Goal: Information Seeking & Learning: Learn about a topic

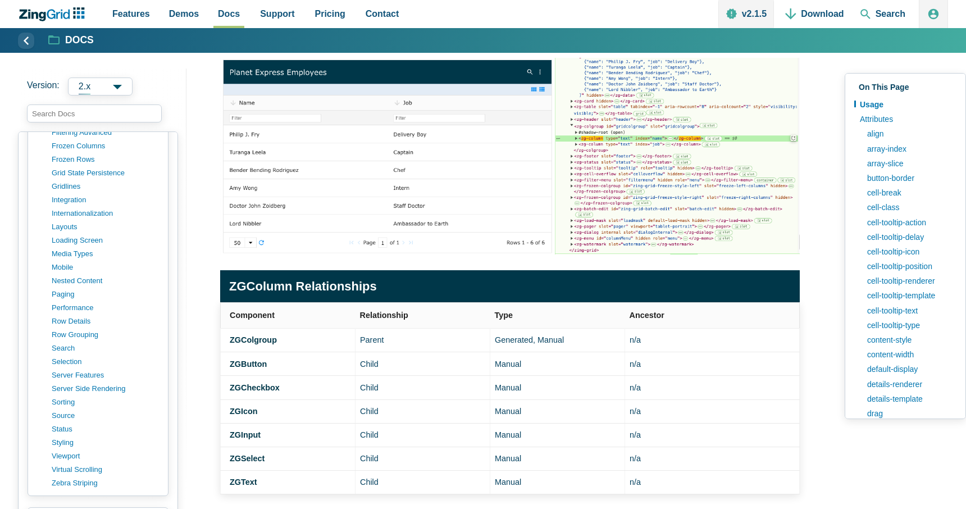
scroll to position [873, 0]
click at [71, 218] on link "layouts" at bounding box center [106, 220] width 107 height 13
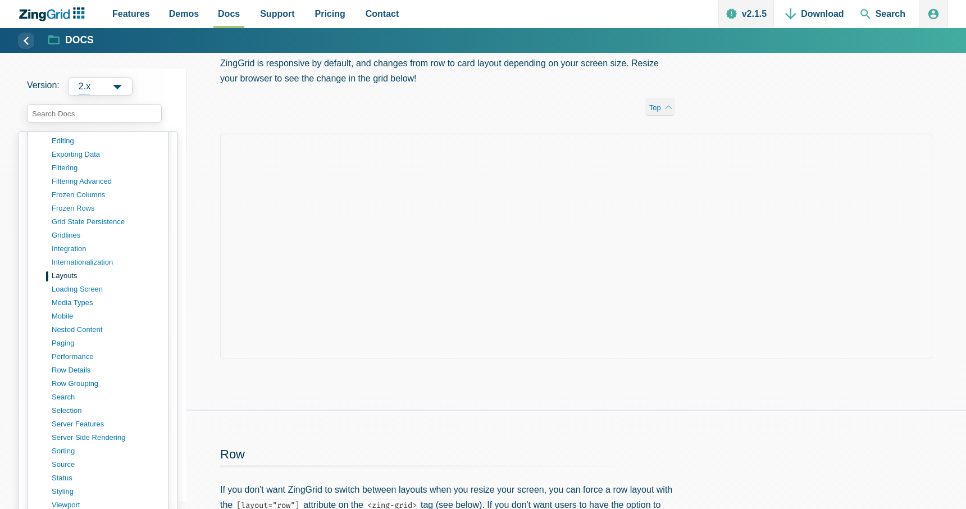
scroll to position [859, 0]
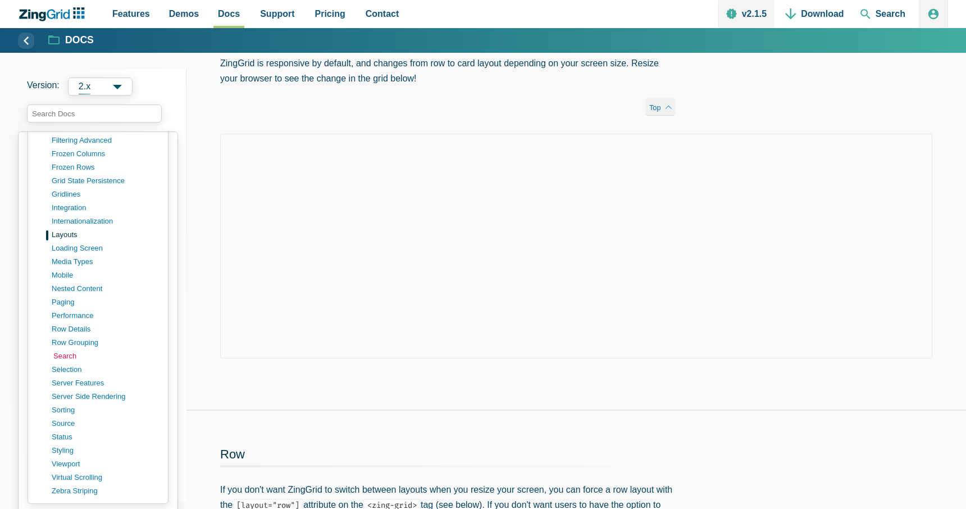
click at [65, 356] on link "search" at bounding box center [106, 355] width 107 height 13
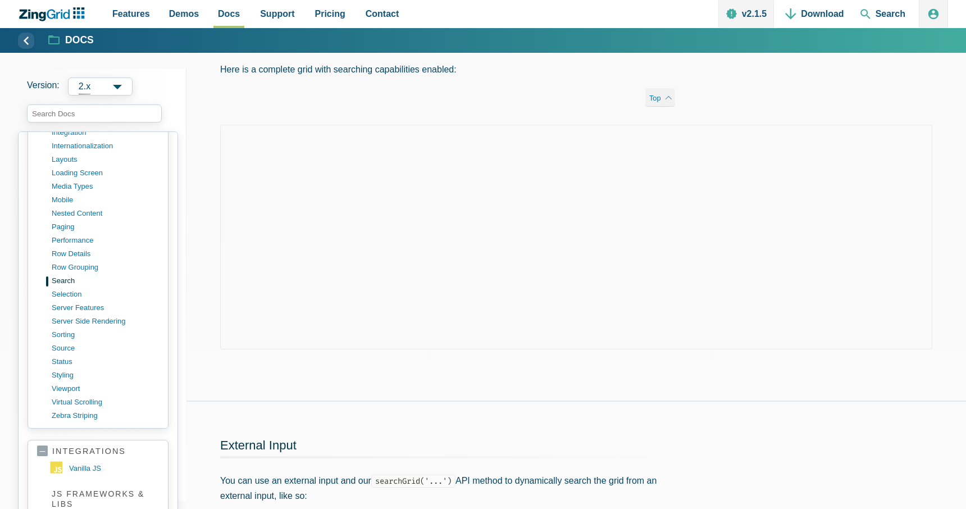
scroll to position [957, 0]
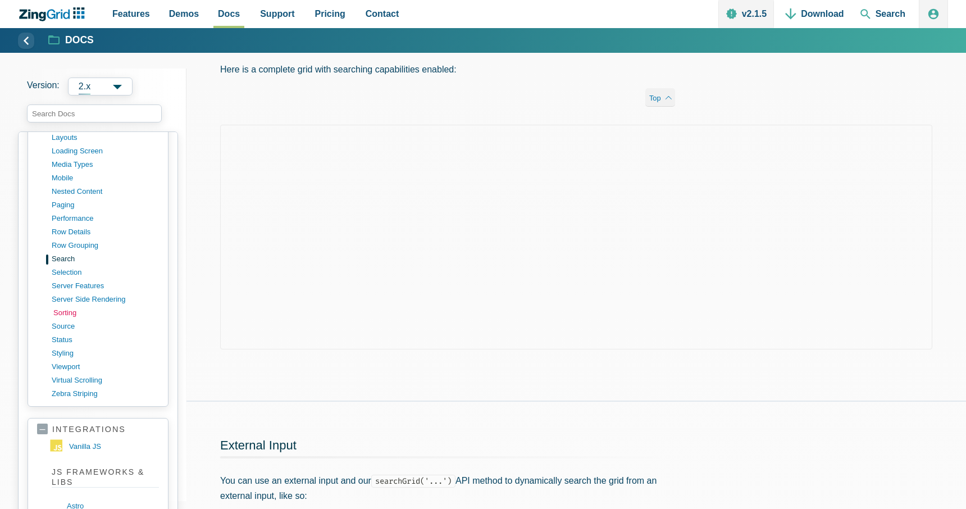
click at [66, 312] on link "sorting" at bounding box center [106, 312] width 107 height 13
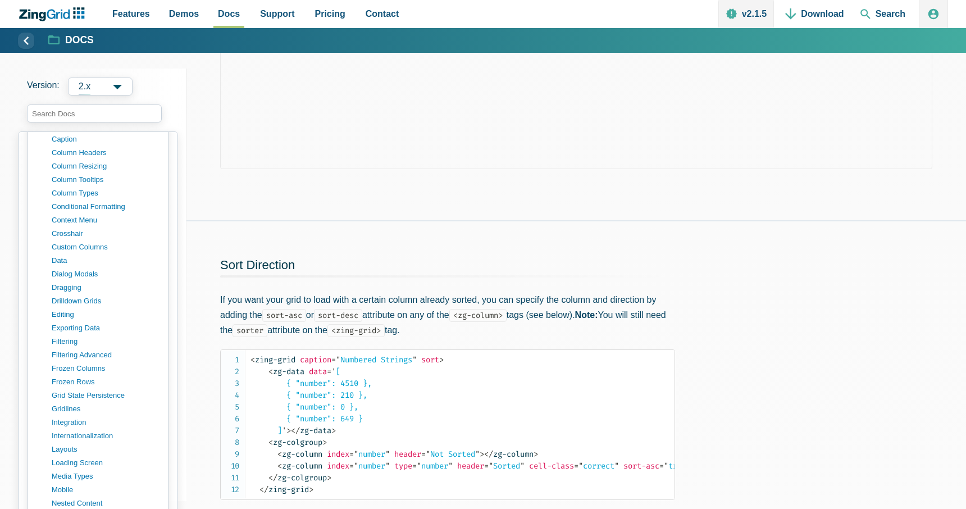
scroll to position [650, 0]
click at [84, 158] on link "column resizing" at bounding box center [106, 160] width 107 height 13
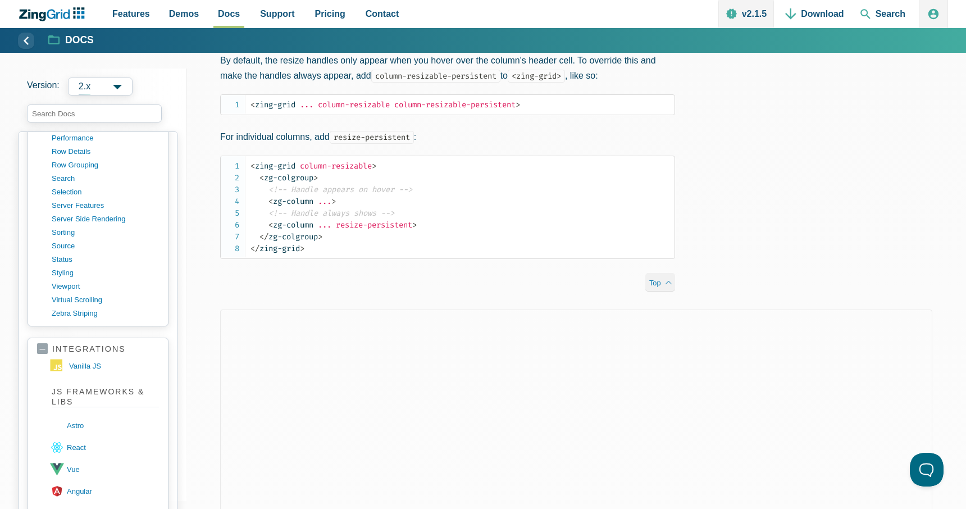
scroll to position [1037, 0]
click at [74, 312] on link "zebra striping" at bounding box center [106, 312] width 107 height 13
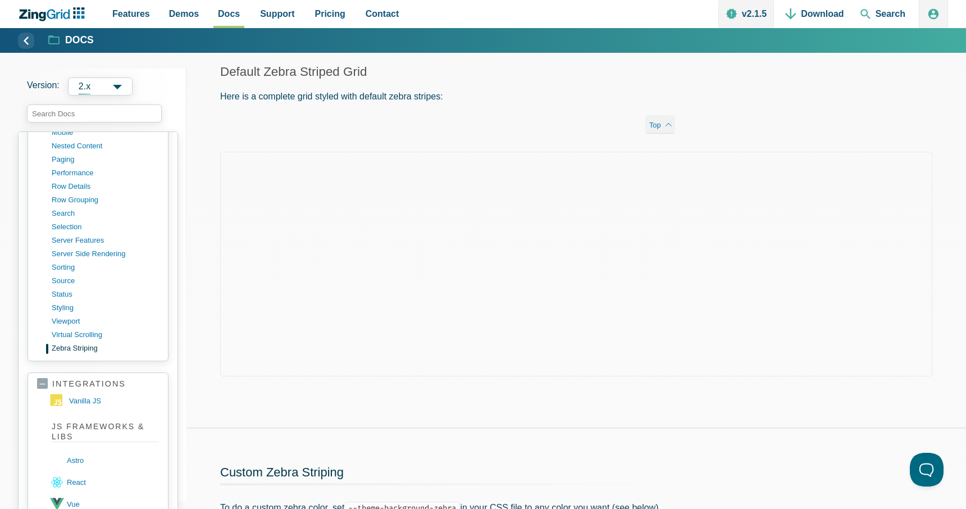
scroll to position [985, 0]
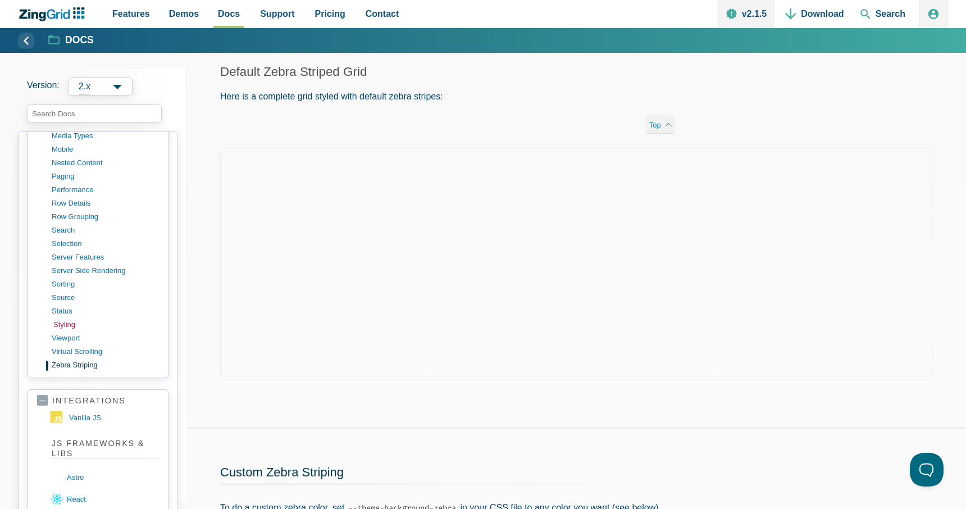
click at [66, 322] on link "styling" at bounding box center [106, 324] width 107 height 13
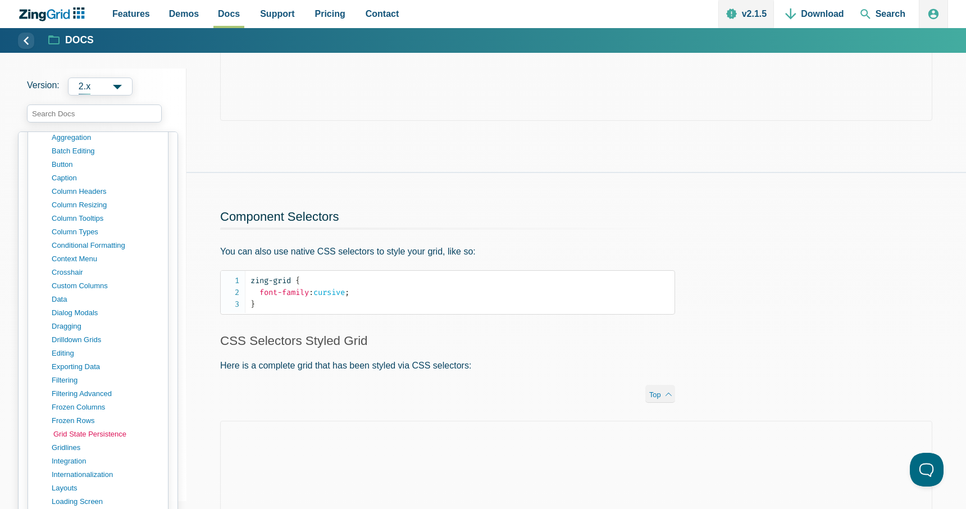
scroll to position [607, 0]
click at [58, 300] on link "data" at bounding box center [106, 297] width 107 height 13
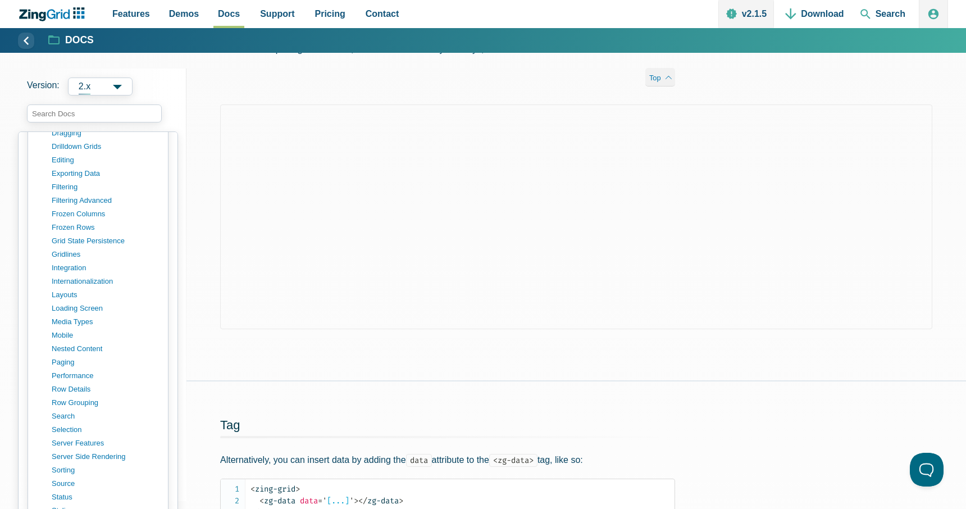
scroll to position [809, 0]
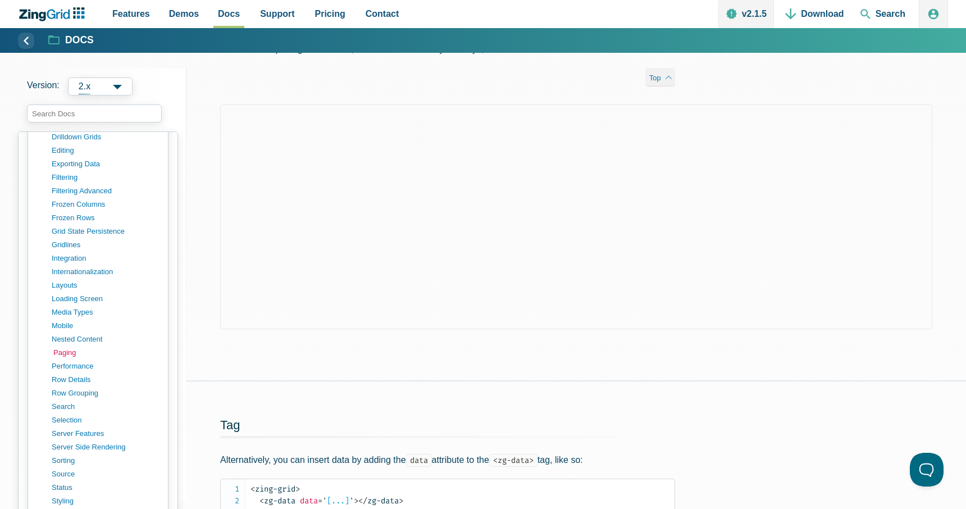
click at [67, 353] on link "paging" at bounding box center [106, 352] width 107 height 13
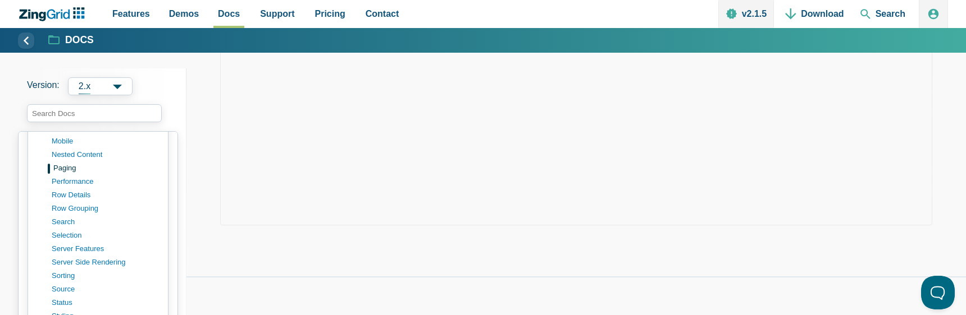
scroll to position [997, 0]
click at [65, 220] on link "search" at bounding box center [106, 218] width 107 height 13
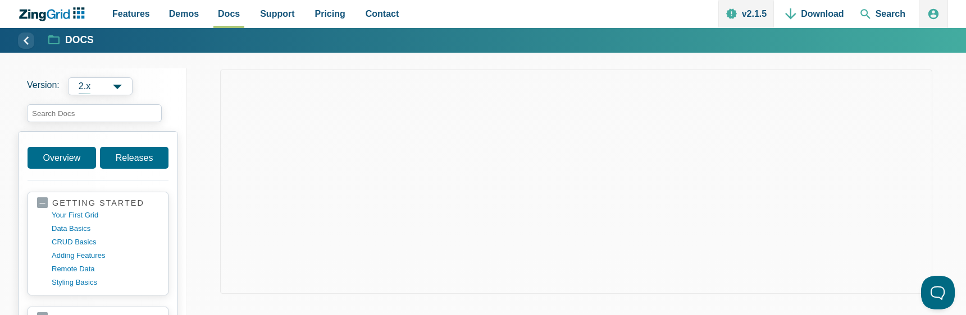
scroll to position [310, 0]
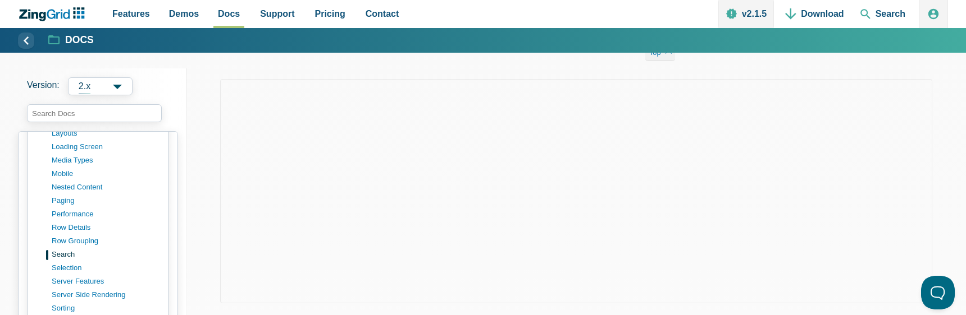
scroll to position [961, 0]
click at [68, 200] on link "paging" at bounding box center [106, 200] width 107 height 13
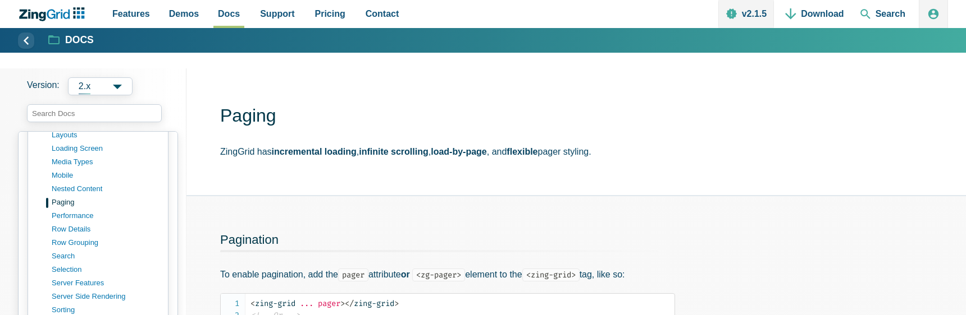
scroll to position [960, 0]
click at [68, 169] on link "mobile" at bounding box center [106, 174] width 107 height 13
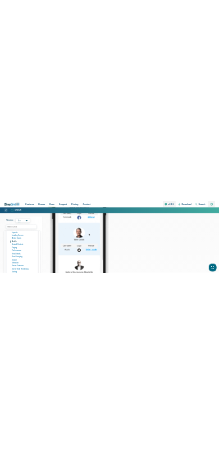
scroll to position [953, 0]
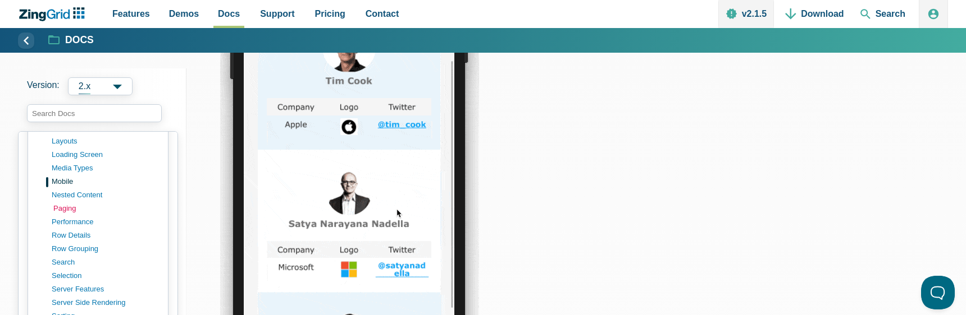
click at [67, 212] on link "paging" at bounding box center [106, 208] width 107 height 13
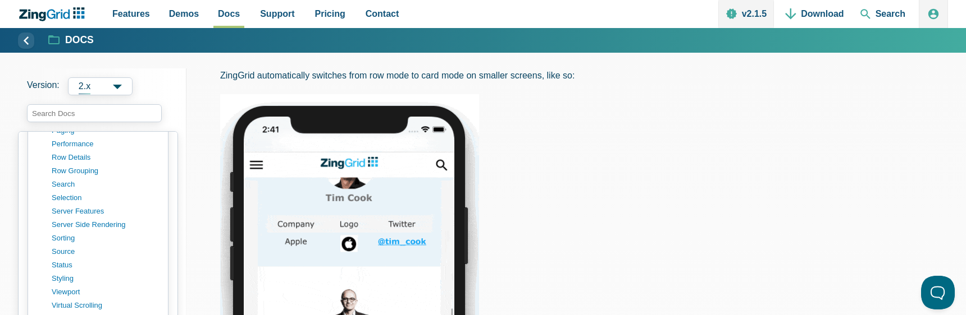
scroll to position [1046, 0]
click at [73, 168] on link "search" at bounding box center [106, 169] width 107 height 13
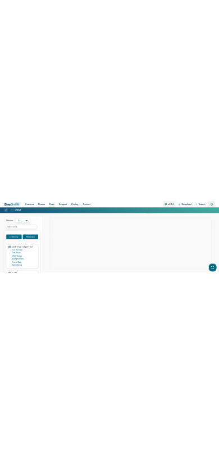
scroll to position [391, 0]
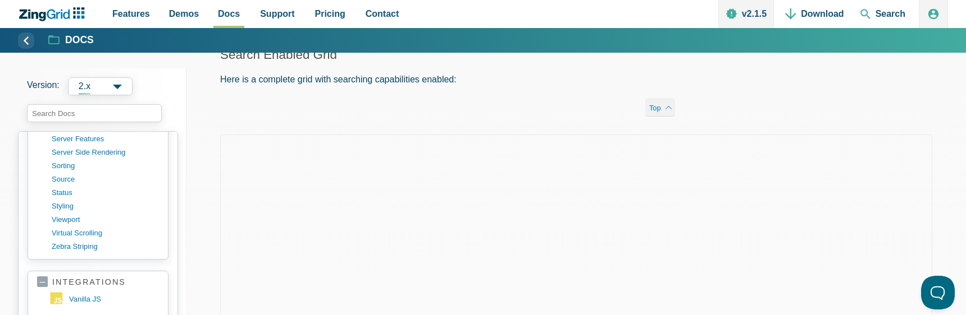
scroll to position [1109, 0]
click at [68, 159] on link "sorting" at bounding box center [106, 159] width 107 height 13
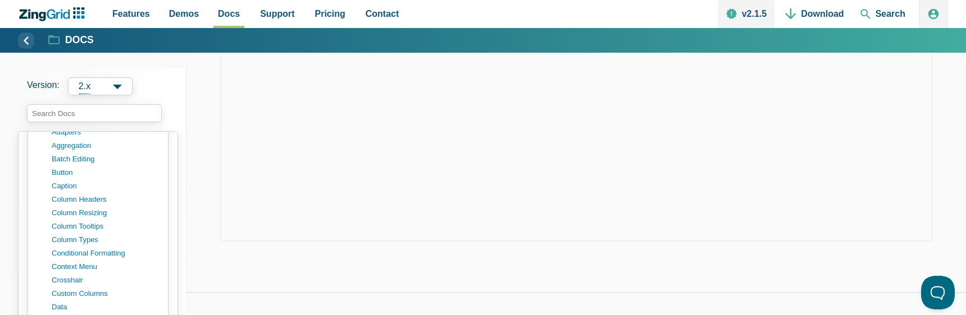
scroll to position [623, 0]
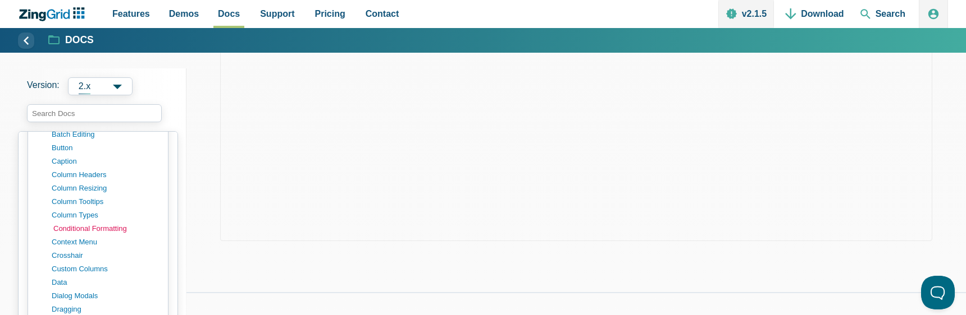
click at [84, 230] on link "conditional formatting" at bounding box center [106, 228] width 107 height 13
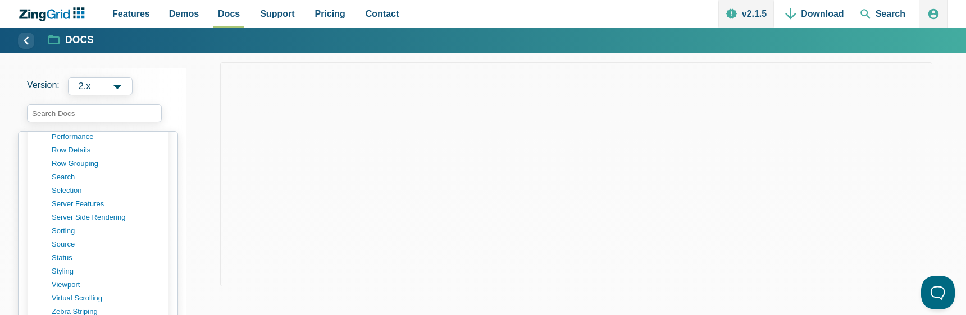
scroll to position [1039, 0]
click at [70, 172] on link "search" at bounding box center [106, 176] width 107 height 13
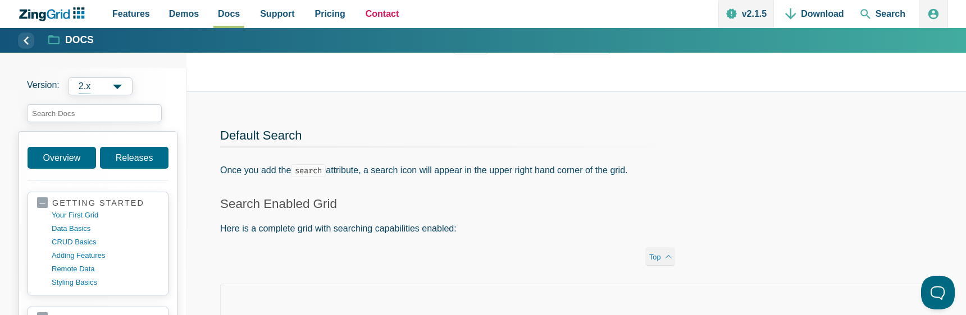
scroll to position [100, 0]
